Goal: Task Accomplishment & Management: Use online tool/utility

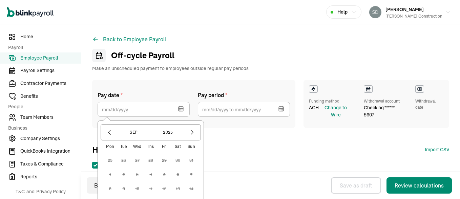
select select "direct_deposit"
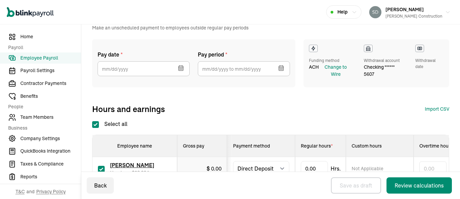
click at [243, 95] on div "Pay date * Sep 2025 Mon Tue Wed Thu Fri Sat Sun 25 26 27 28 29 30 31 1 2 3 4 5 …" at bounding box center [270, 76] width 357 height 75
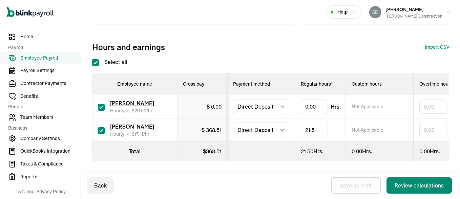
type input "21.50"
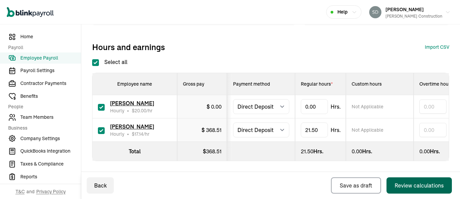
click at [412, 185] on div "Review calculations" at bounding box center [418, 185] width 49 height 8
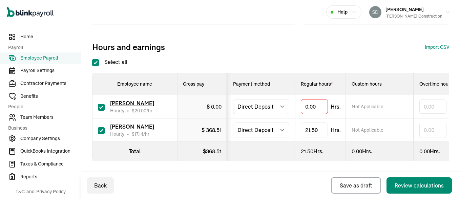
click at [101, 107] on input "checkbox" at bounding box center [101, 107] width 7 height 7
checkbox input "false"
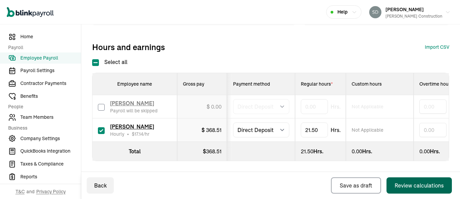
click at [394, 185] on button "Review calculations" at bounding box center [418, 185] width 65 height 16
click at [405, 185] on div "Review calculations" at bounding box center [418, 185] width 49 height 8
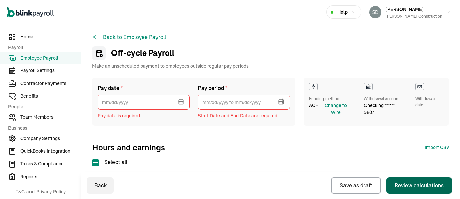
scroll to position [0, 0]
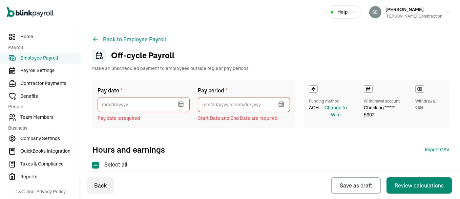
click at [182, 102] on icon "button" at bounding box center [182, 101] width 0 height 1
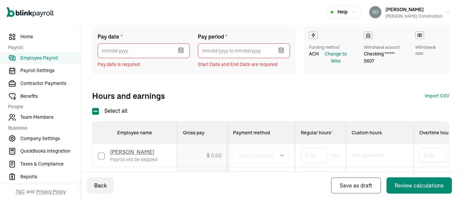
scroll to position [53, 0]
click at [181, 51] on icon "button" at bounding box center [181, 51] width 0 height 1
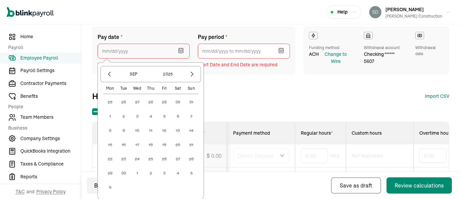
click at [126, 50] on input "text" at bounding box center [144, 51] width 92 height 15
click at [105, 52] on input "text" at bounding box center [144, 51] width 92 height 15
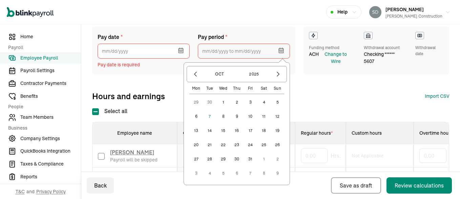
click at [232, 50] on input "text" at bounding box center [244, 51] width 92 height 15
click at [193, 74] on icon "button" at bounding box center [195, 74] width 7 height 7
click at [280, 69] on button "button" at bounding box center [278, 74] width 12 height 12
click at [262, 102] on button "4" at bounding box center [264, 102] width 14 height 14
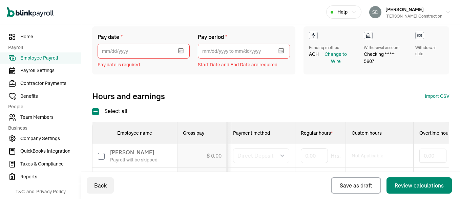
click at [310, 86] on div "Pay date * Sep 2025 Mon Tue Wed Thu Fri Sat Sun 25 26 27 28 29 30 31 1 2 3 4 5 …" at bounding box center [270, 63] width 357 height 75
click at [299, 120] on div "Select all Employee name Gross pay Payment method Regular hours * Custom hours …" at bounding box center [270, 158] width 357 height 103
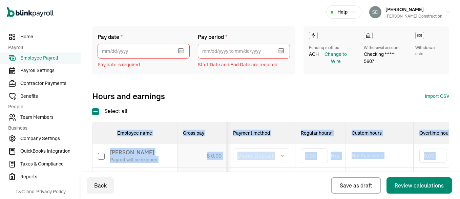
click at [299, 120] on div "Select all Employee name Gross pay Payment method Regular hours * Custom hours …" at bounding box center [270, 158] width 357 height 103
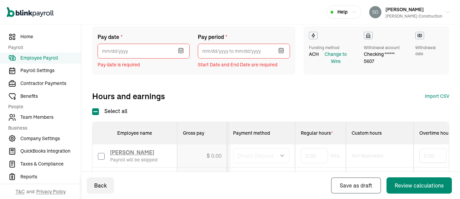
click at [300, 100] on div "Hours and earnings Import CSV 1 Upload 2 Map Columns 3 Map Employees Drop your …" at bounding box center [270, 96] width 357 height 11
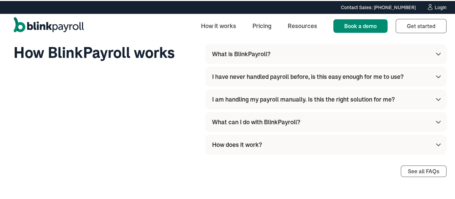
scroll to position [2041, 0]
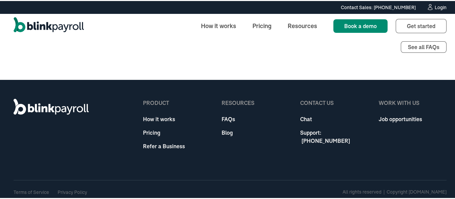
click at [340, 128] on link "Support: [PHONE_NUMBER]" at bounding box center [334, 136] width 68 height 16
